Goal: Information Seeking & Learning: Learn about a topic

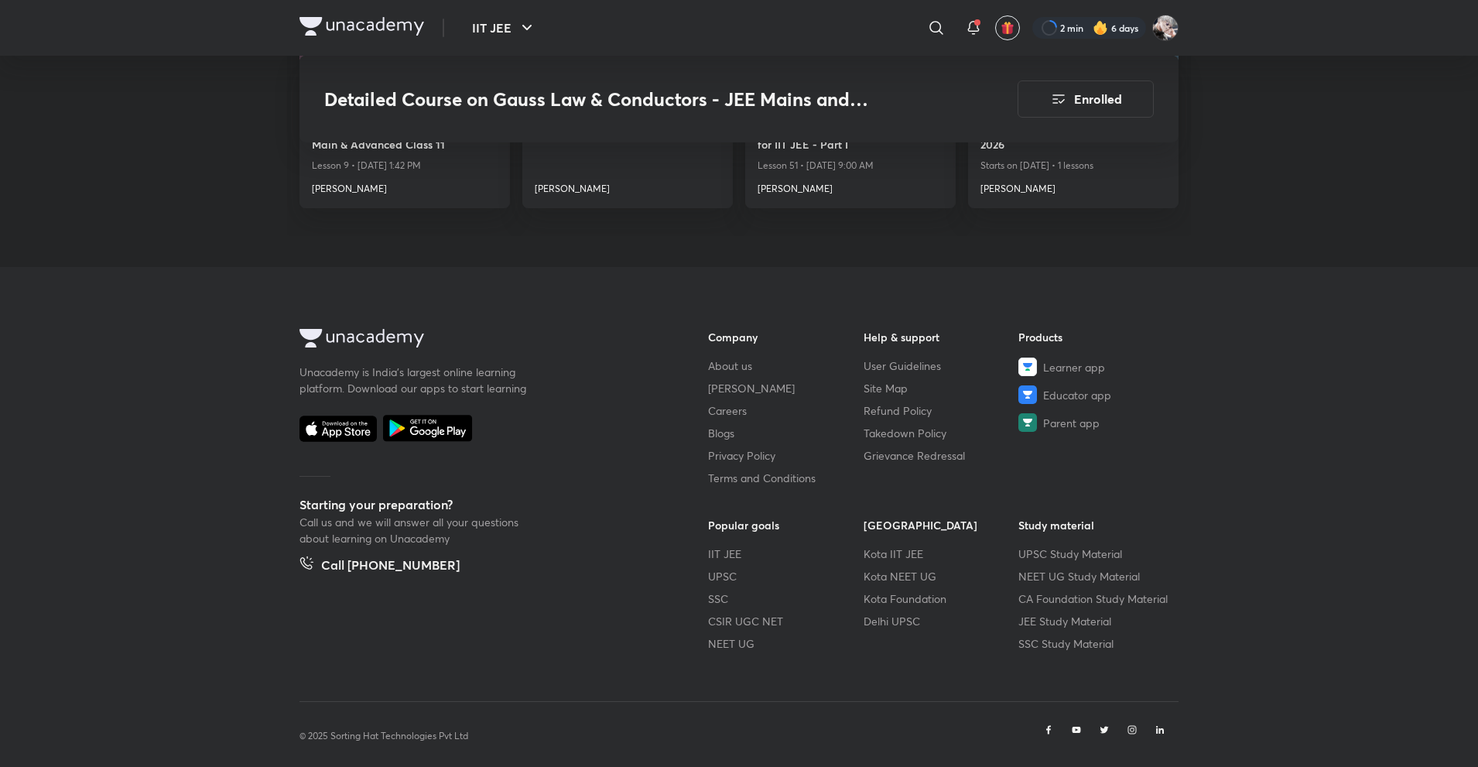
scroll to position [1993, 0]
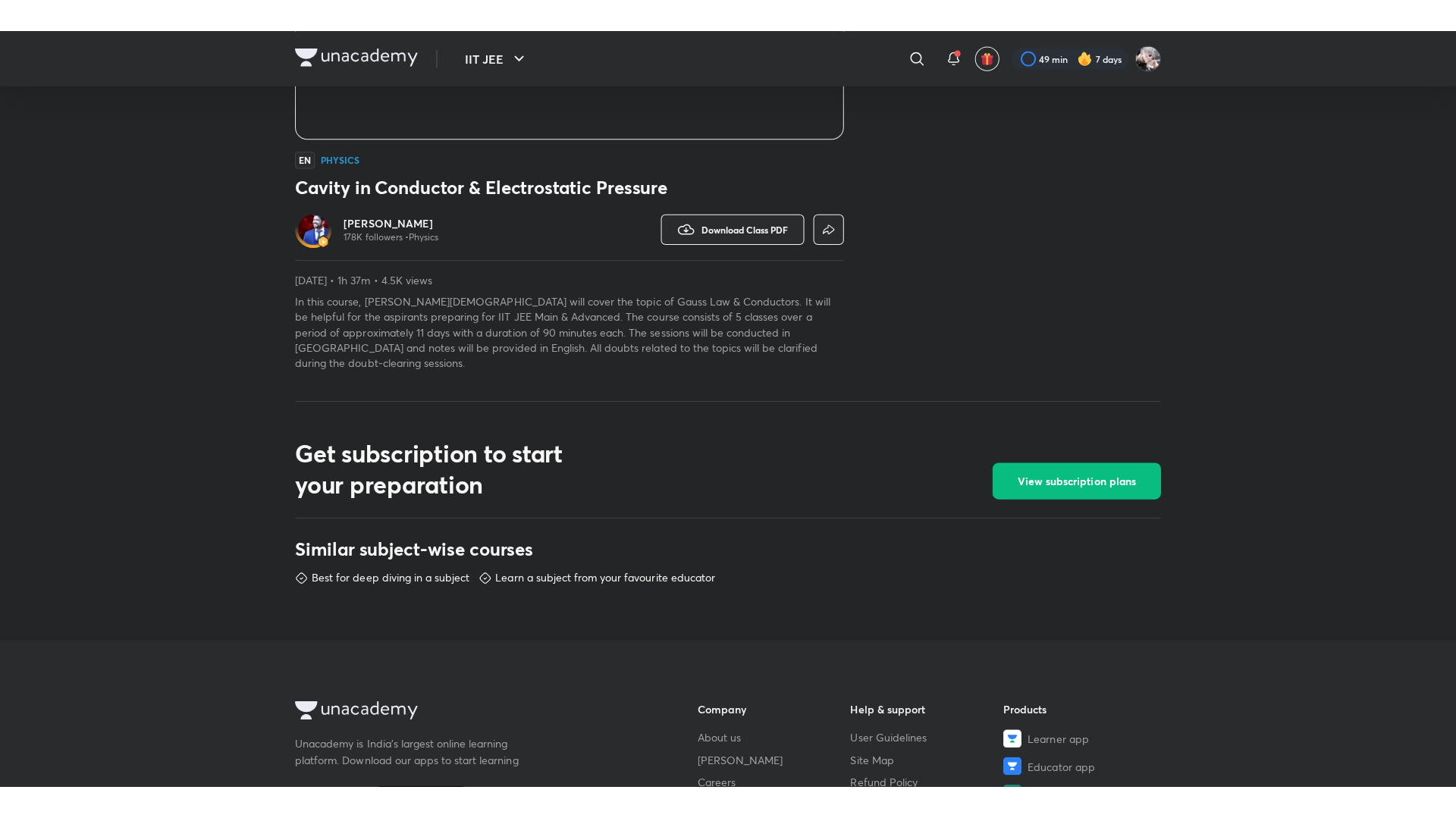
scroll to position [455, 0]
